Goal: Find specific fact: Find specific fact

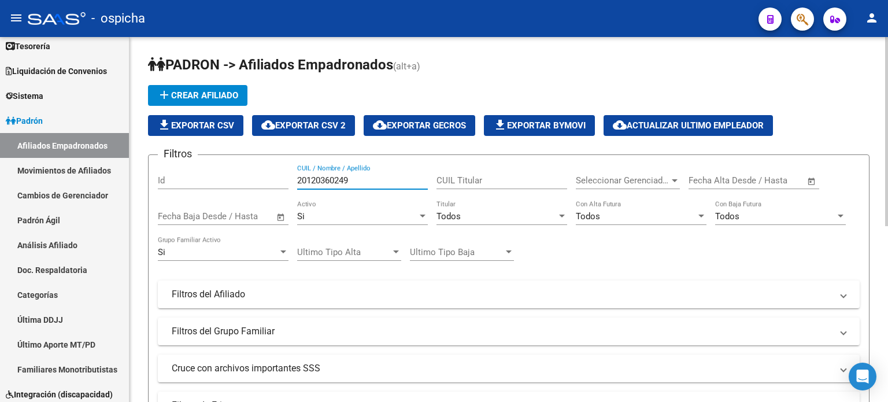
drag, startPoint x: 361, startPoint y: 179, endPoint x: 283, endPoint y: 179, distance: 77.5
click at [283, 179] on div "Filtros Id 20120360249 CUIL / Nombre / Apellido CUIL Titular Seleccionar Gerenc…" at bounding box center [509, 291] width 702 height 255
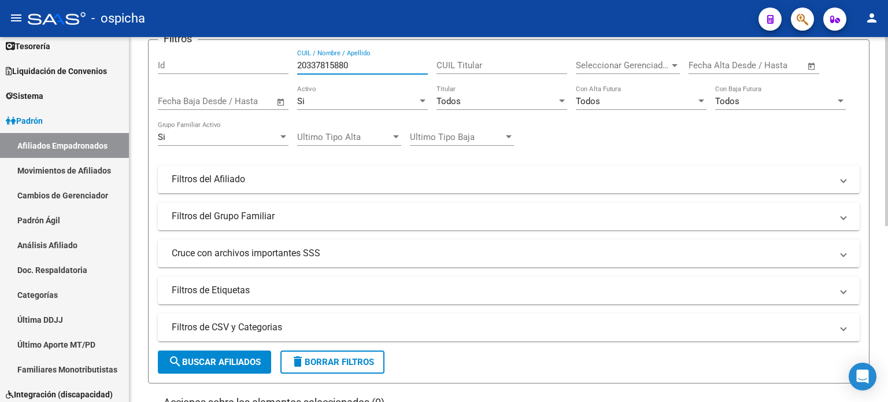
scroll to position [116, 0]
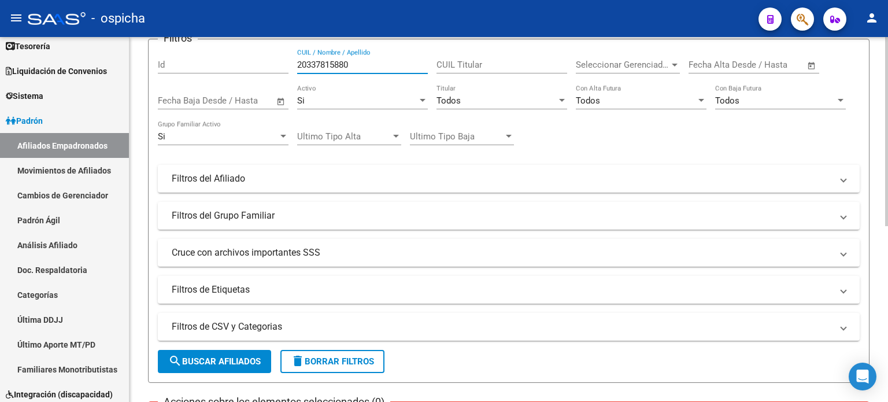
type input "20337815880"
click at [231, 372] on form "Filtros Id 20337815880 CUIL / Nombre / Apellido CUIL Titular Seleccionar Gerenc…" at bounding box center [509, 211] width 722 height 344
click at [236, 364] on span "search Buscar Afiliados" at bounding box center [214, 361] width 93 height 10
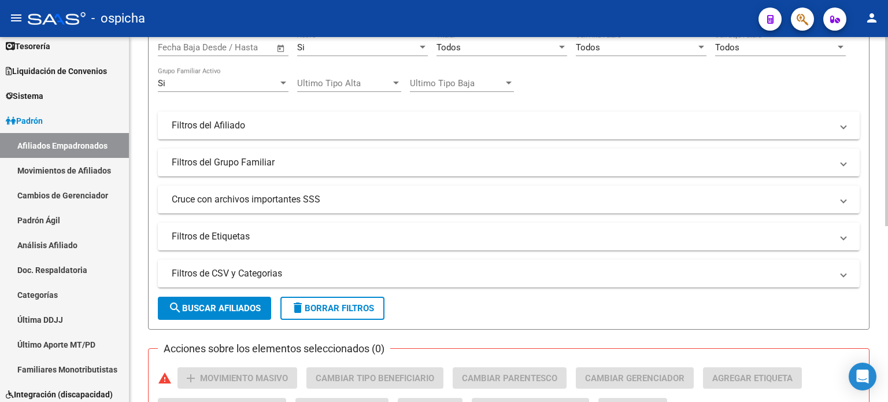
scroll to position [289, 0]
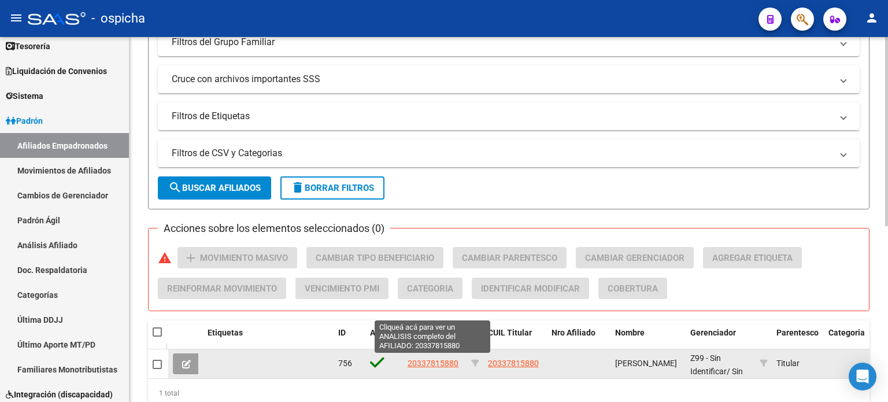
click at [415, 360] on span "20337815880" at bounding box center [433, 363] width 51 height 9
type textarea "20337815880"
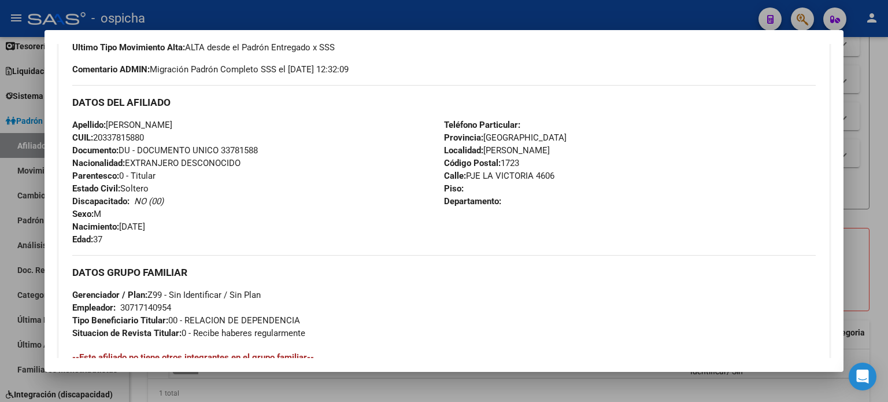
scroll to position [363, 0]
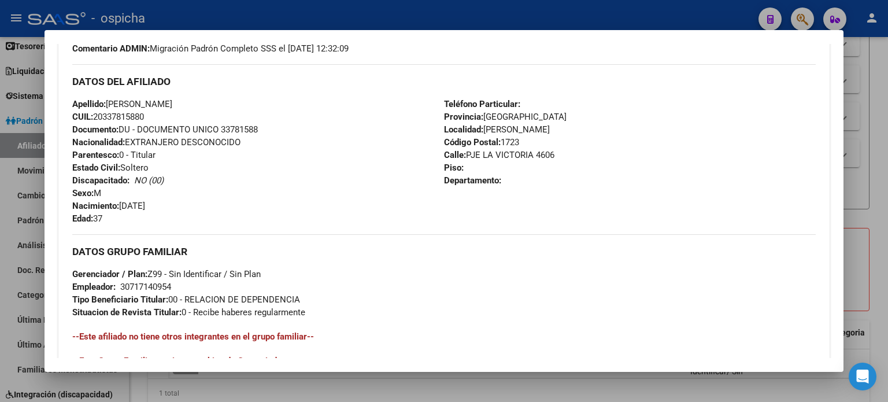
drag, startPoint x: 73, startPoint y: 80, endPoint x: 579, endPoint y: 203, distance: 520.0
click at [579, 203] on div "DATOS DEL AFILIADO Apellido: [PERSON_NAME]: 20337815880 Documento: DU - DOCUMEN…" at bounding box center [444, 144] width 744 height 161
copy div "DATOS DEL AFILIADO Apellido: [PERSON_NAME]: 20337815880 Documento: DU - DOCUMEN…"
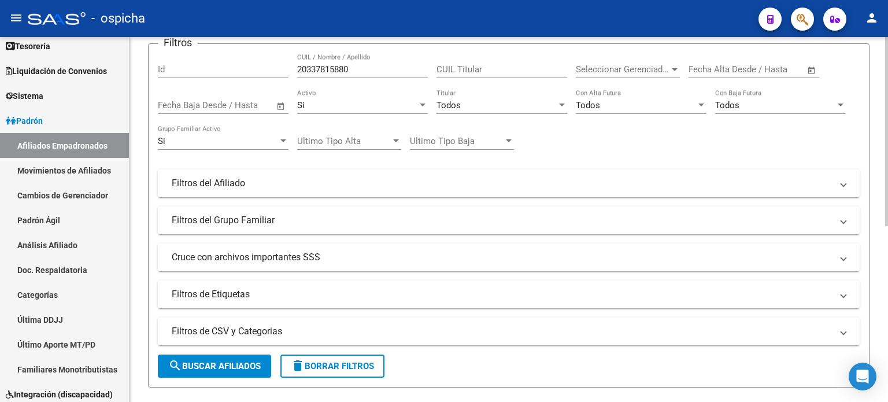
scroll to position [0, 0]
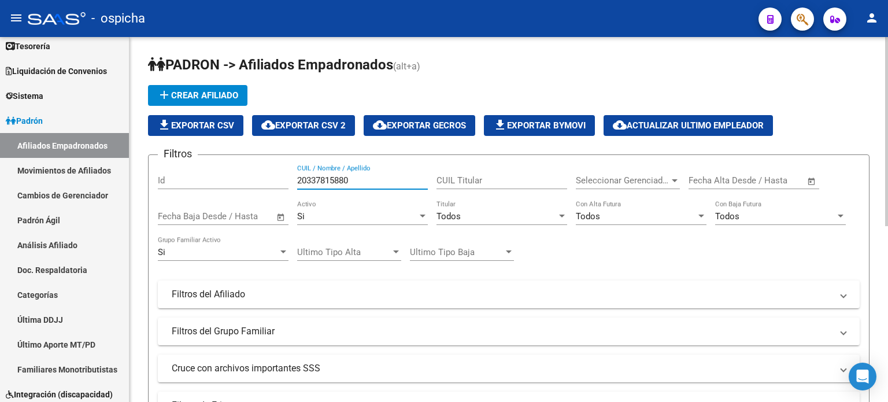
drag, startPoint x: 372, startPoint y: 175, endPoint x: 289, endPoint y: 176, distance: 83.3
click at [289, 176] on div "Filtros Id 20337815880 CUIL / Nombre / Apellido CUIL Titular Seleccionar Gerenc…" at bounding box center [509, 291] width 702 height 255
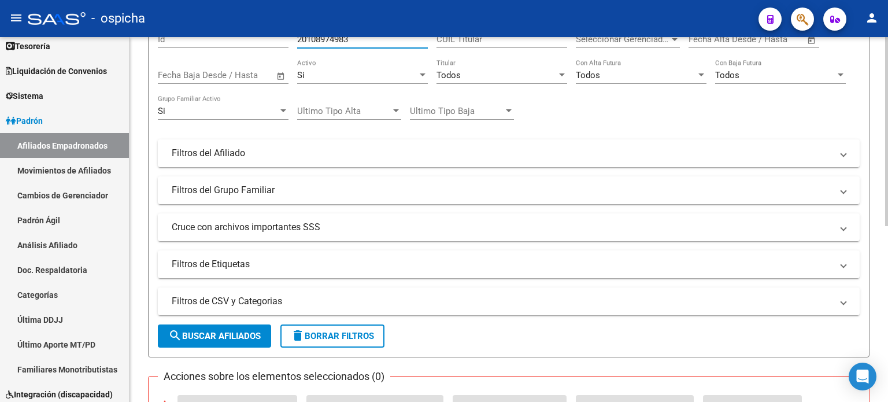
scroll to position [173, 0]
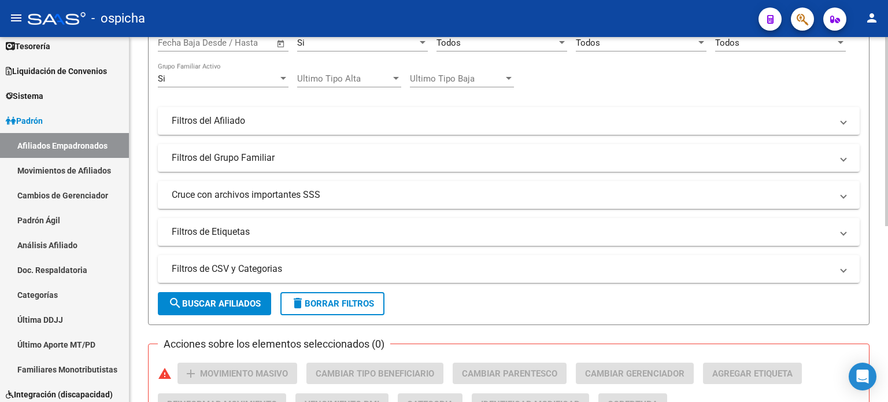
type input "20108974983"
click at [254, 292] on button "search Buscar Afiliados" at bounding box center [214, 303] width 113 height 23
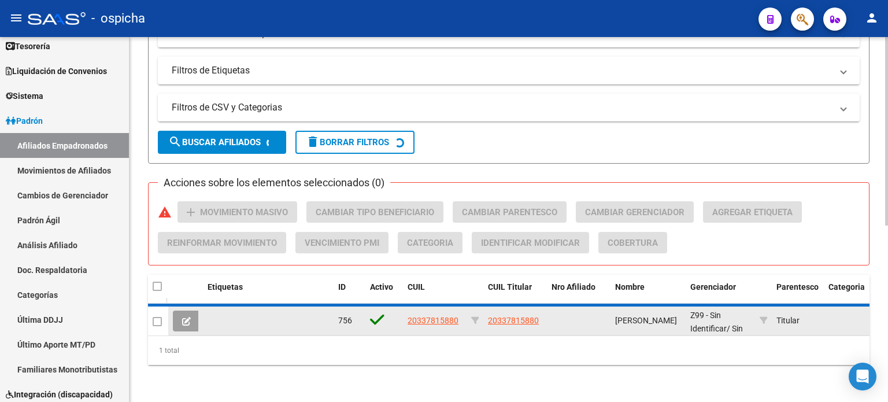
scroll to position [339, 0]
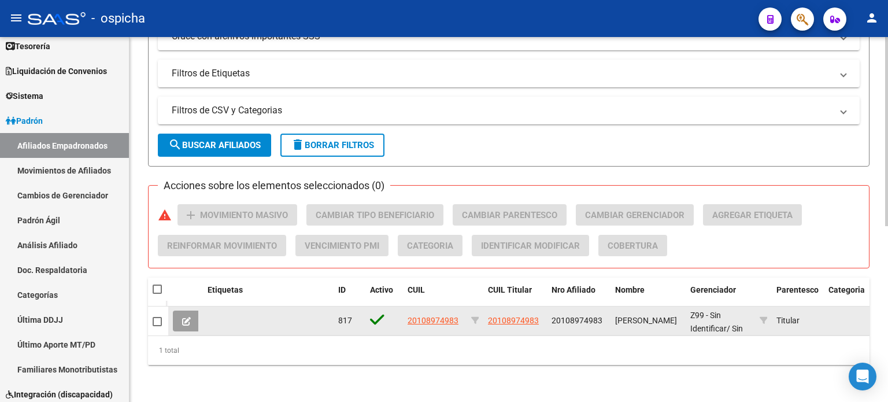
click at [428, 306] on datatable-body-cell "20108974983" at bounding box center [435, 320] width 64 height 28
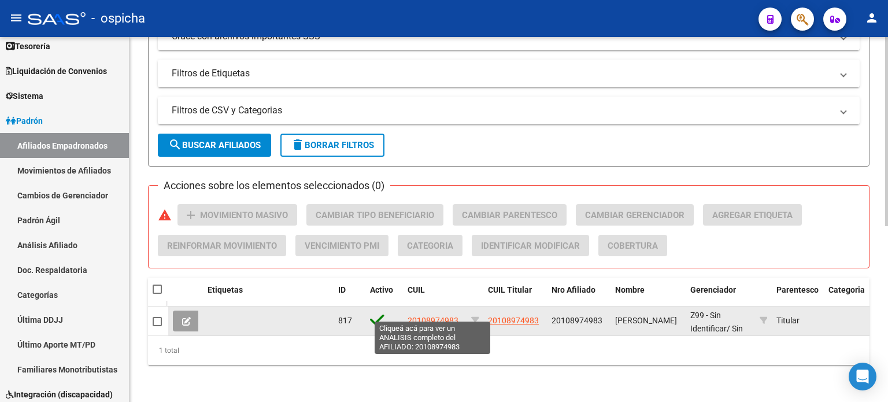
click at [431, 316] on span "20108974983" at bounding box center [433, 320] width 51 height 9
type textarea "20108974983"
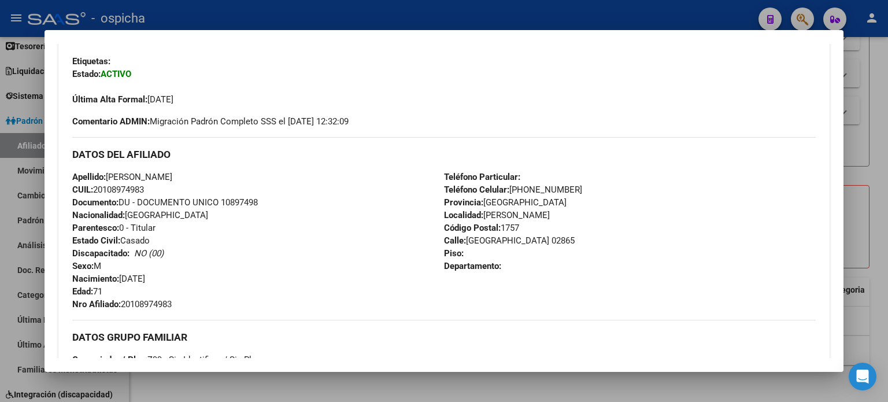
scroll to position [347, 0]
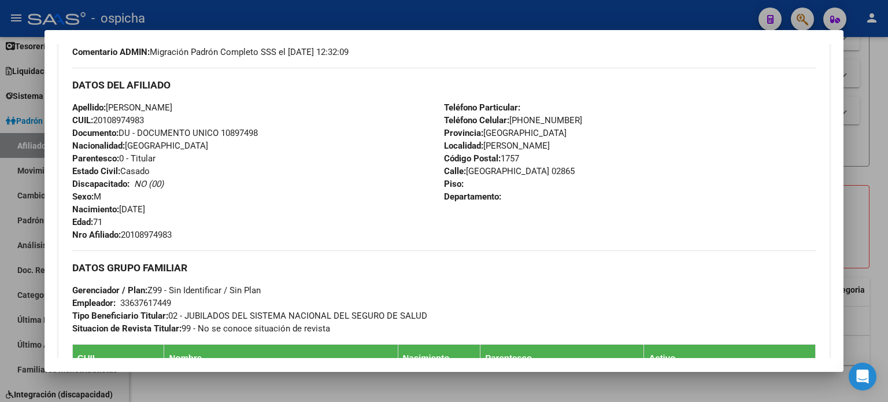
drag, startPoint x: 73, startPoint y: 84, endPoint x: 508, endPoint y: 195, distance: 448.2
click at [513, 215] on div "DATOS DEL AFILIADO Apellido: [PERSON_NAME]: 20108974983 Documento: DU - DOCUMEN…" at bounding box center [444, 154] width 744 height 173
copy div "DATOS DEL AFILIADO Apellido: [PERSON_NAME]: 20108974983 Documento: DU - DOCUMEN…"
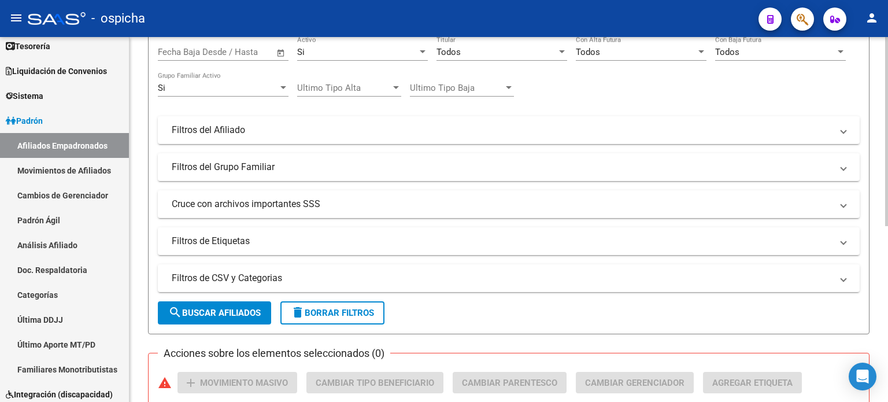
scroll to position [0, 0]
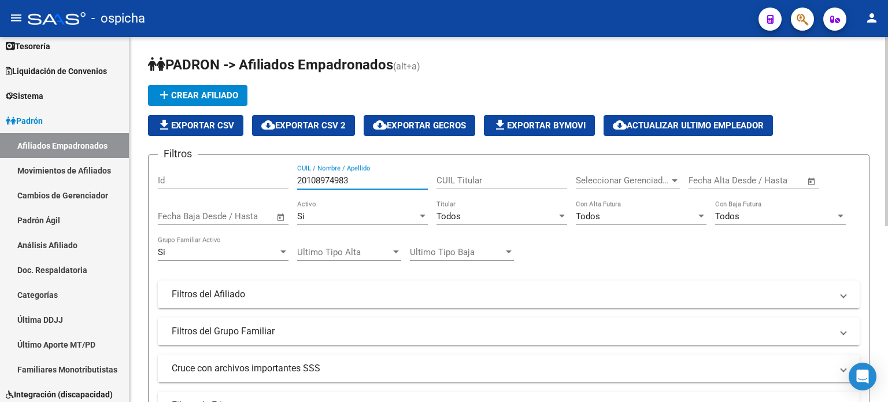
drag, startPoint x: 363, startPoint y: 179, endPoint x: 289, endPoint y: 179, distance: 74.6
click at [289, 179] on div "Filtros Id 20108974983 CUIL / Nombre / Apellido CUIL Titular Seleccionar Gerenc…" at bounding box center [509, 291] width 702 height 255
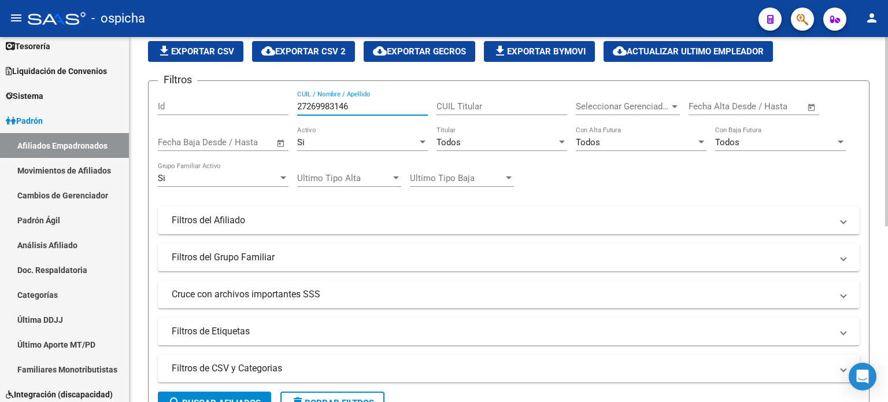
scroll to position [116, 0]
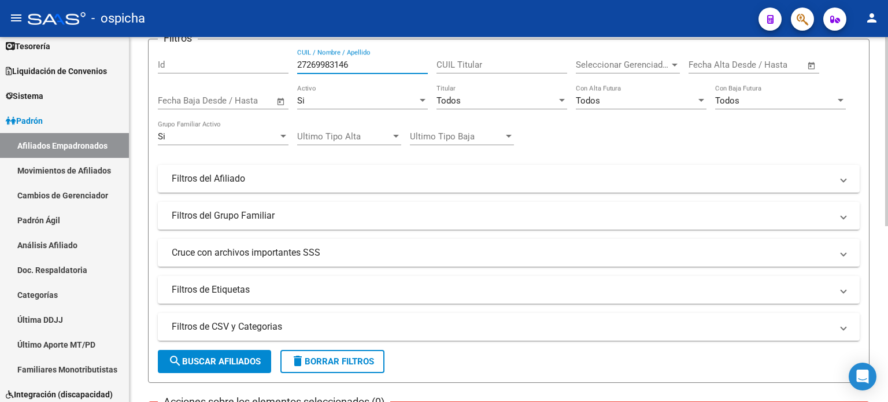
type input "27269983146"
click at [201, 359] on span "search Buscar Afiliados" at bounding box center [214, 361] width 93 height 10
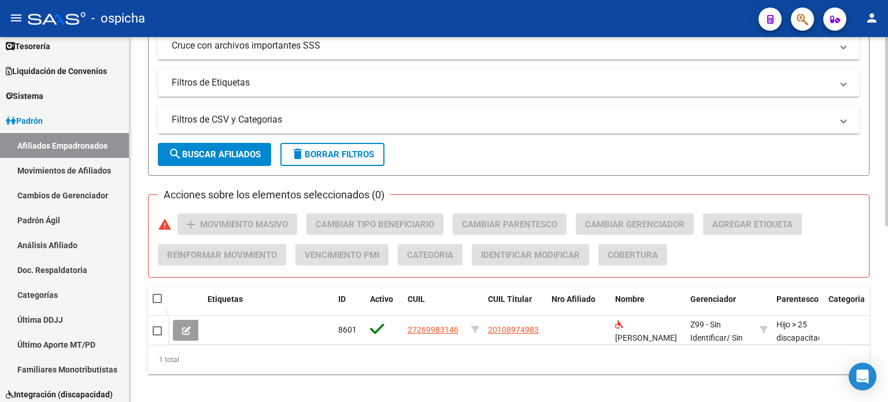
scroll to position [339, 0]
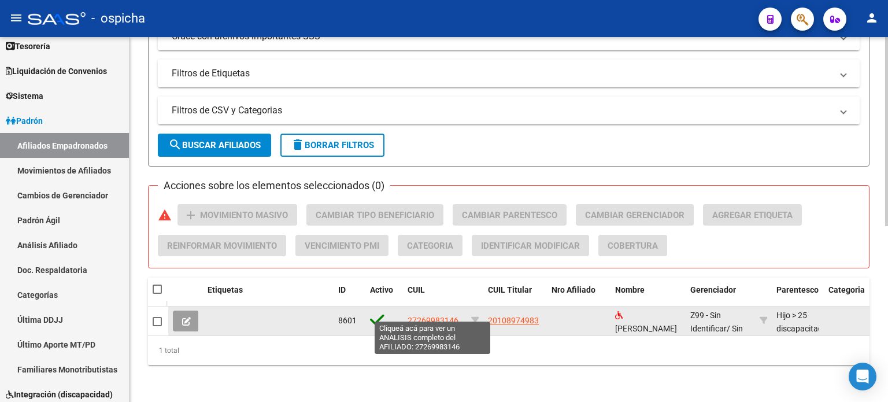
click at [417, 316] on span "27269983146" at bounding box center [433, 320] width 51 height 9
type textarea "27269983146"
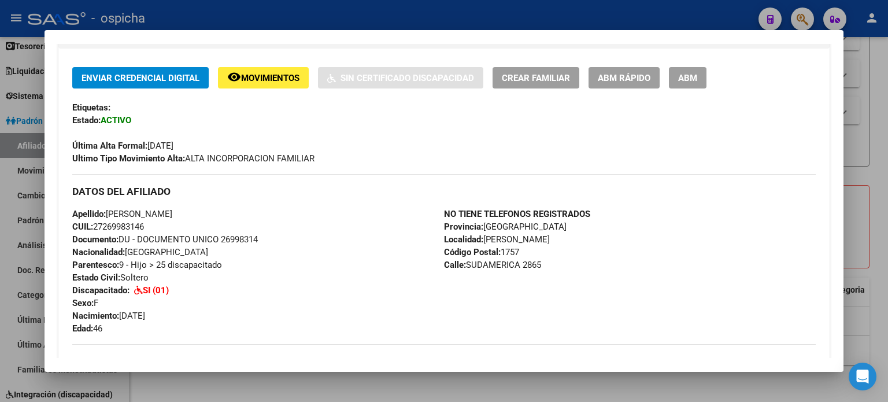
scroll to position [289, 0]
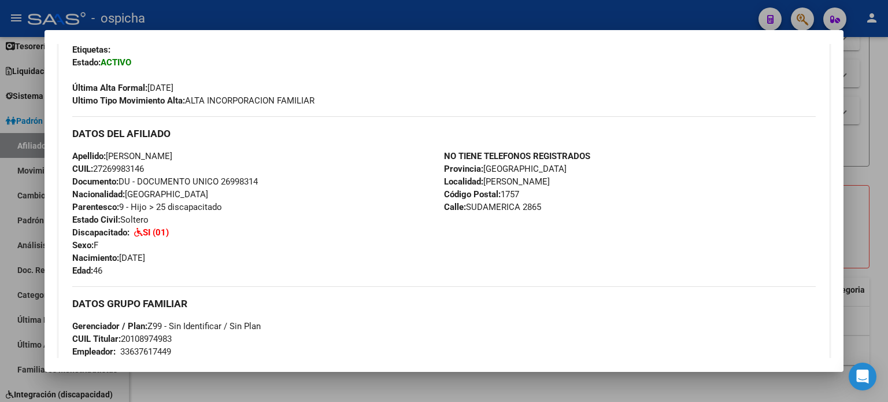
drag, startPoint x: 67, startPoint y: 129, endPoint x: 600, endPoint y: 230, distance: 542.1
click at [600, 230] on div "Enviar Credencial Digital remove_red_eye Movimientos Sin Certificado Discapacid…" at bounding box center [443, 316] width 771 height 614
copy div "DATOS DEL AFILIADO Apellido: [PERSON_NAME]: 27269983146 Documento: DU - DOCUMEN…"
